Goal: Task Accomplishment & Management: Complete application form

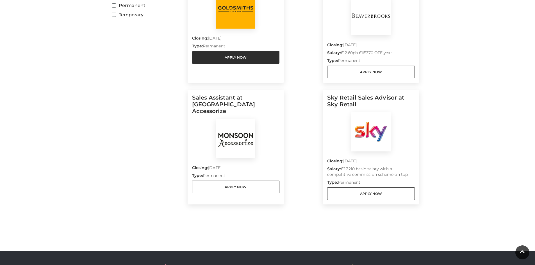
scroll to position [224, 0]
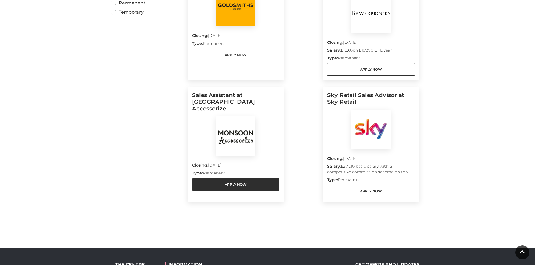
click at [256, 178] on link "Apply Now" at bounding box center [236, 184] width 88 height 13
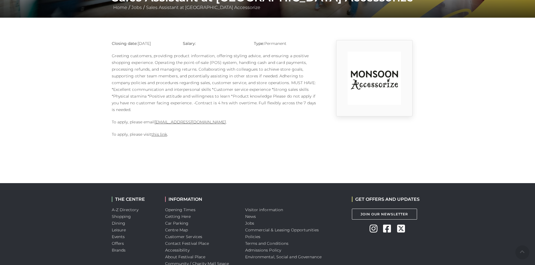
scroll to position [168, 0]
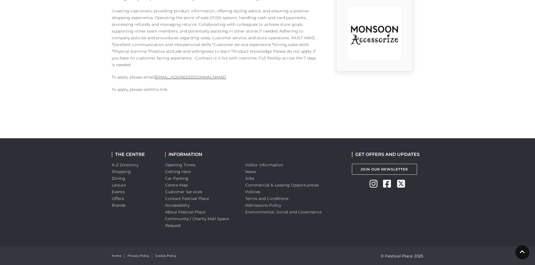
click at [158, 91] on link "this link" at bounding box center [159, 89] width 16 height 5
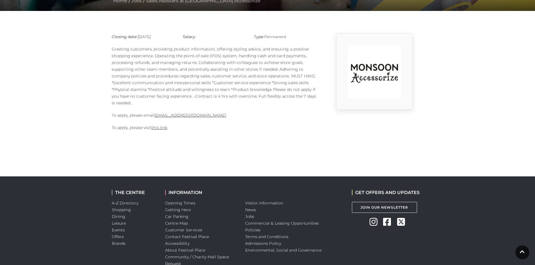
scroll to position [0, 0]
